Goal: Information Seeking & Learning: Learn about a topic

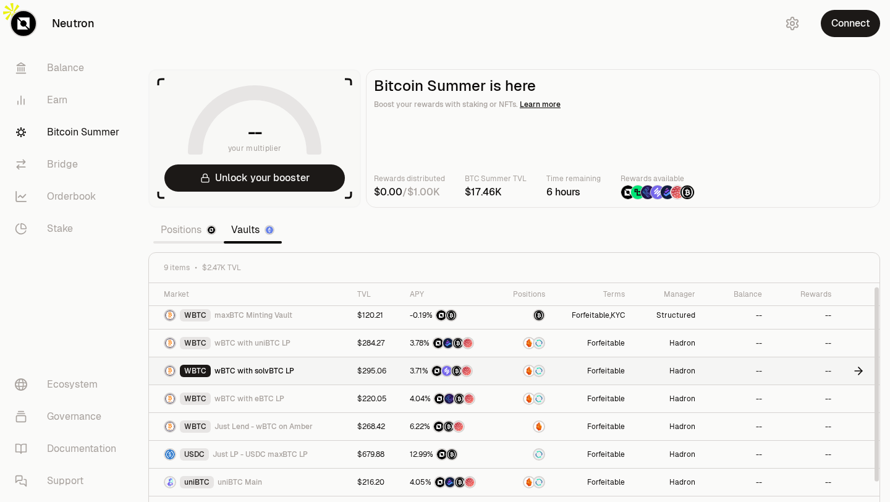
scroll to position [40, 0]
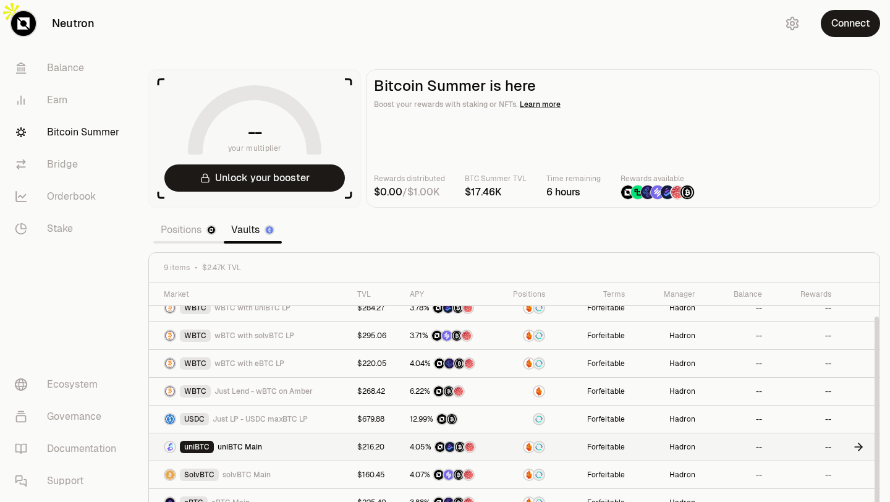
click at [316, 440] on div "uniBTC uniBTC Main" at bounding box center [253, 446] width 179 height 12
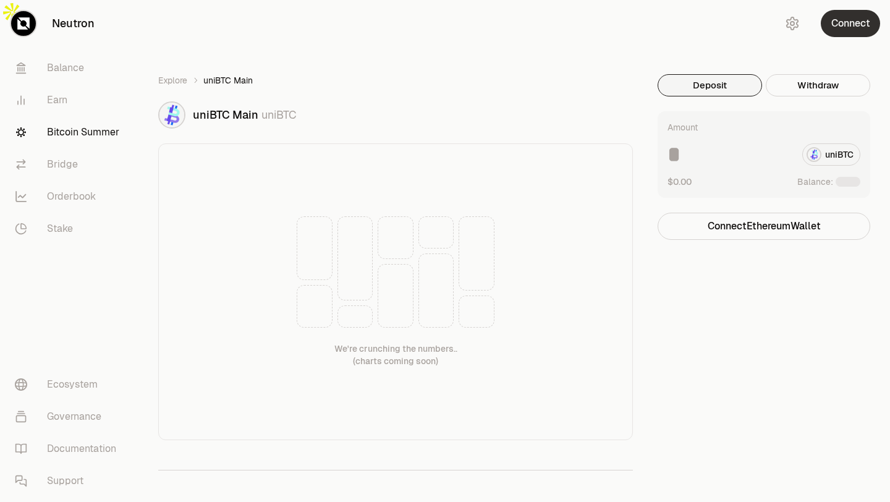
click at [842, 27] on button "Connect" at bounding box center [849, 23] width 59 height 27
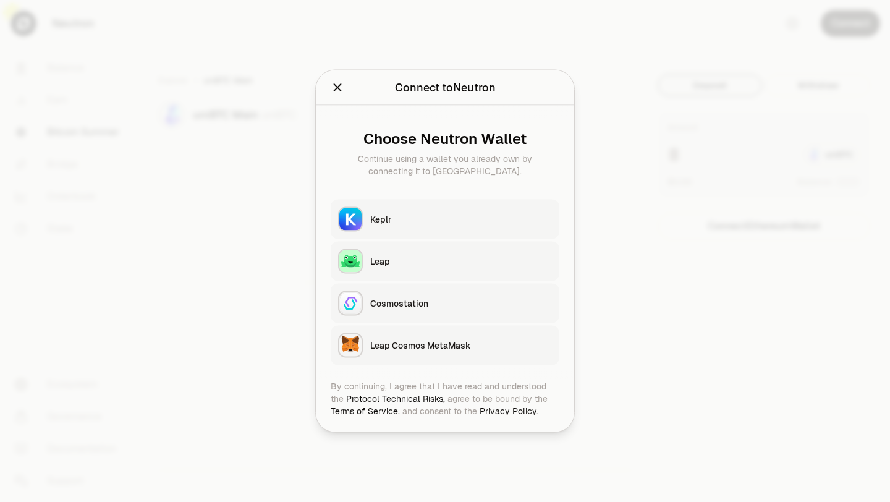
click at [339, 87] on icon "Close" at bounding box center [337, 88] width 14 height 14
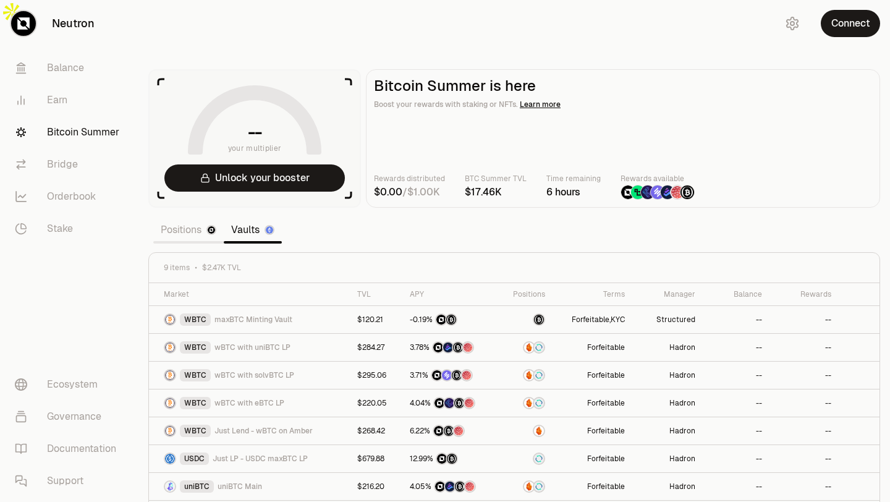
click at [198, 217] on div "Positions Vaults" at bounding box center [217, 229] width 128 height 27
click at [197, 217] on link "Positions" at bounding box center [188, 229] width 70 height 25
